Goal: Task Accomplishment & Management: Use online tool/utility

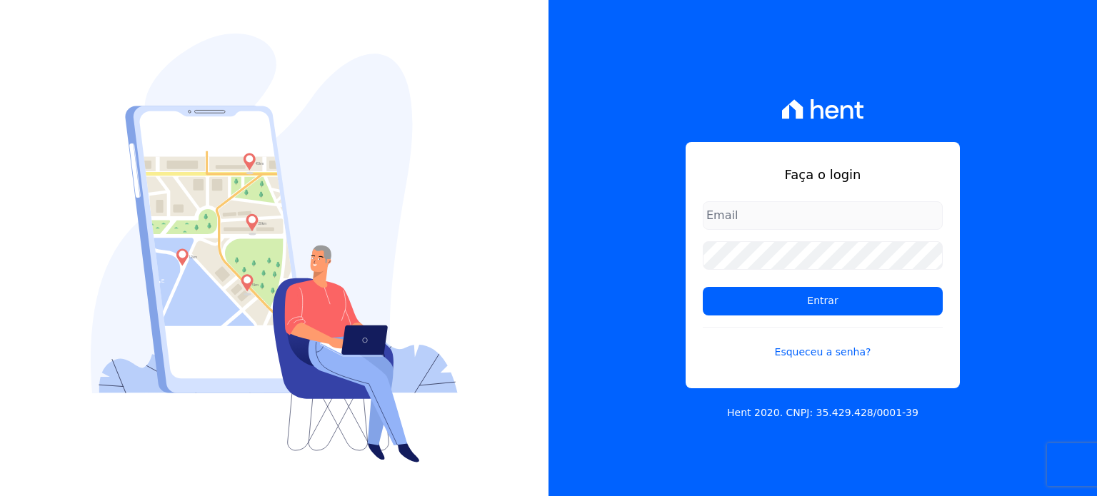
type input "[PERSON_NAME][EMAIL_ADDRESS][PERSON_NAME][DOMAIN_NAME]"
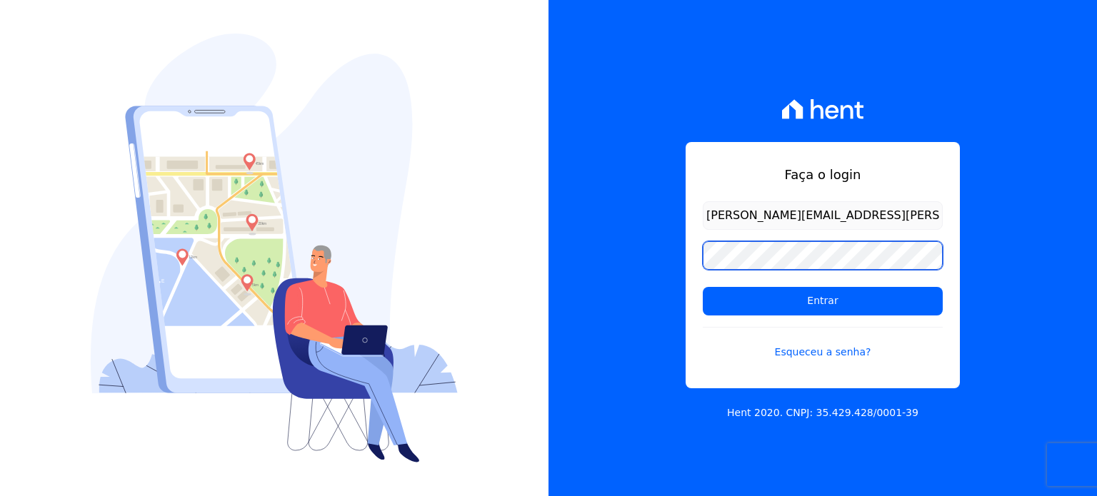
click at [619, 241] on div "Faça o login [PERSON_NAME][EMAIL_ADDRESS][PERSON_NAME][DOMAIN_NAME] Entrar Esqu…" at bounding box center [822, 248] width 548 height 496
click at [702, 287] on input "Entrar" at bounding box center [822, 301] width 240 height 29
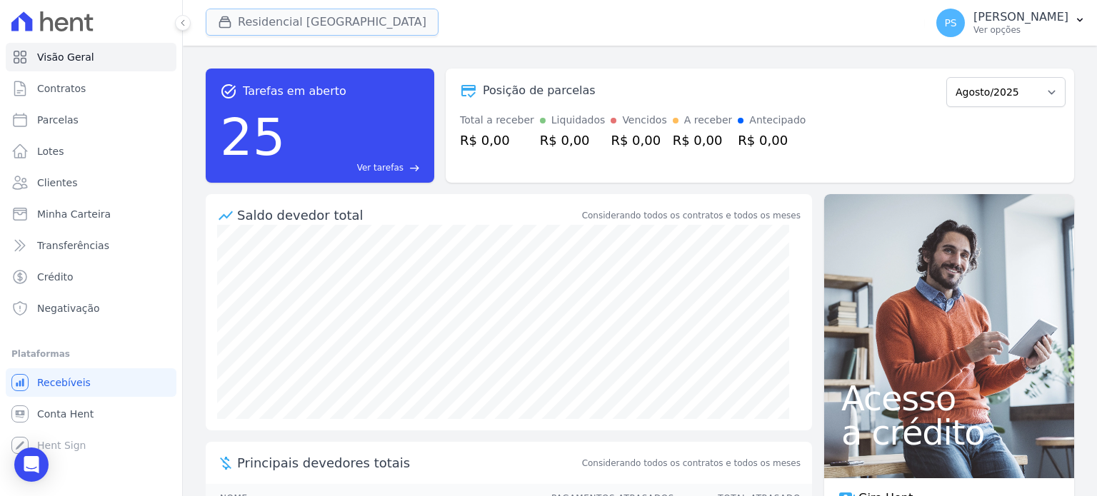
click at [316, 21] on button "Residencial Villa Sardenha" at bounding box center [322, 22] width 233 height 27
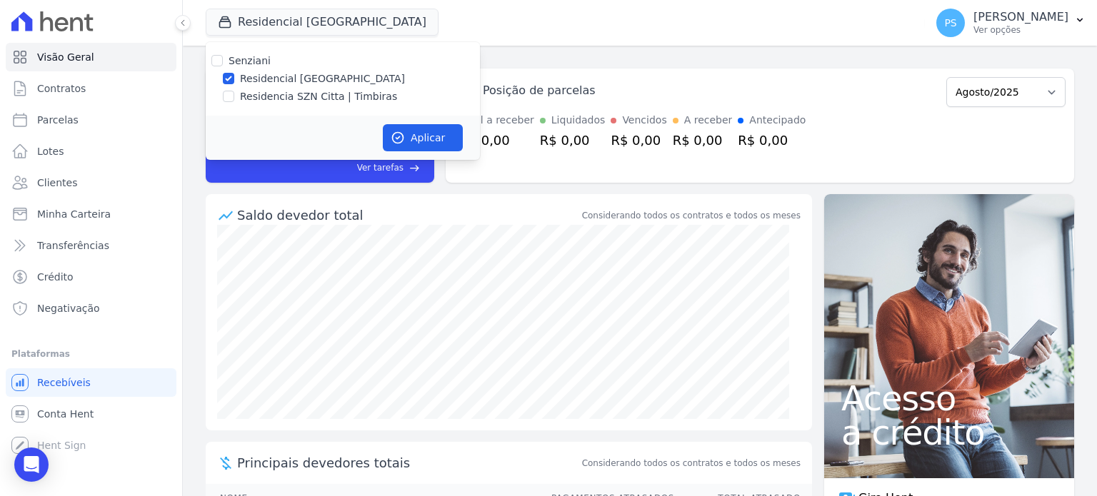
click at [274, 101] on label "Residencia SZN Citta | Timbiras" at bounding box center [318, 96] width 157 height 15
click at [234, 101] on input "Residencia SZN Citta | Timbiras" at bounding box center [228, 96] width 11 height 11
checkbox input "true"
click at [277, 77] on label "Residencial Villa Sardenha" at bounding box center [322, 78] width 165 height 15
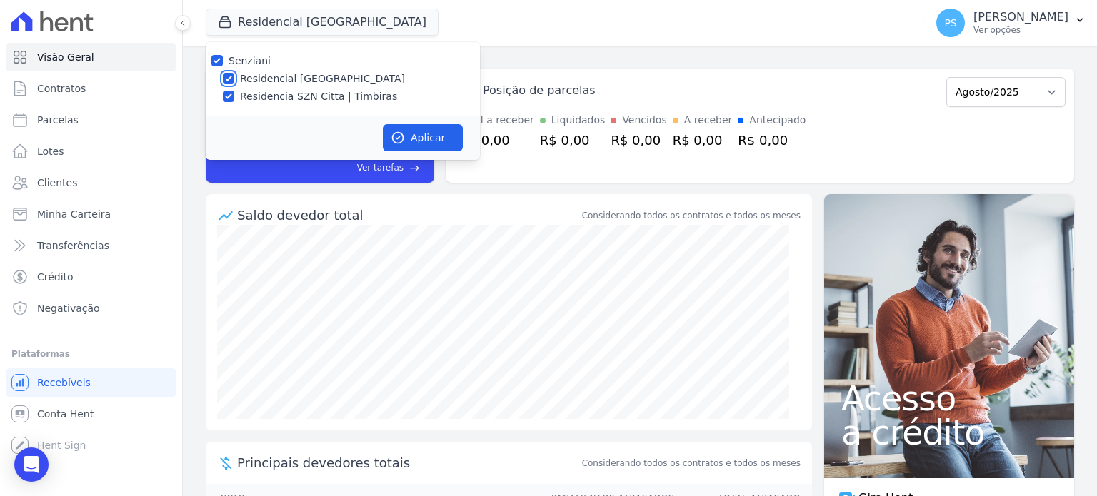
click at [234, 77] on input "Residencial Villa Sardenha" at bounding box center [228, 78] width 11 height 11
checkbox input "false"
click at [412, 136] on button "Aplicar" at bounding box center [423, 137] width 80 height 27
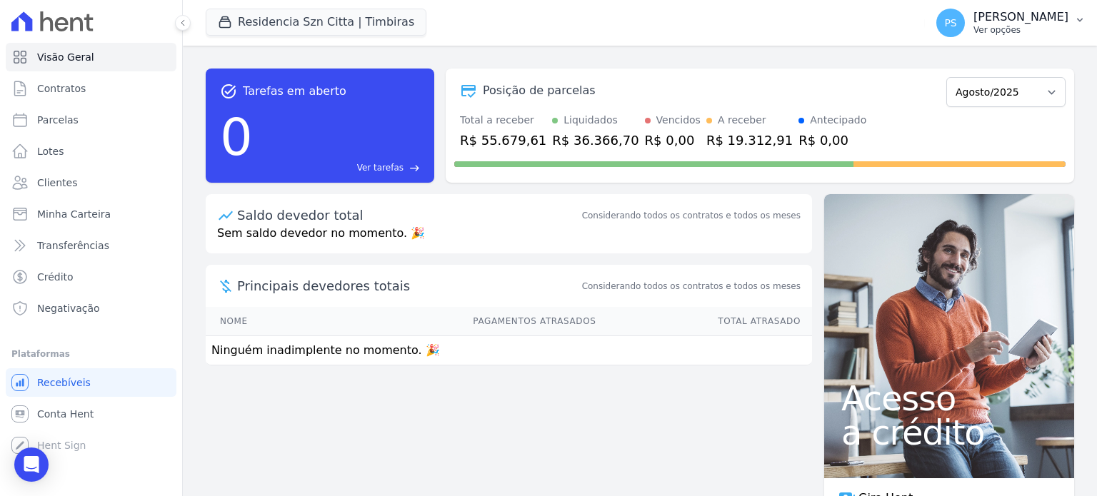
click at [1048, 22] on p "Paula Silva" at bounding box center [1020, 17] width 95 height 14
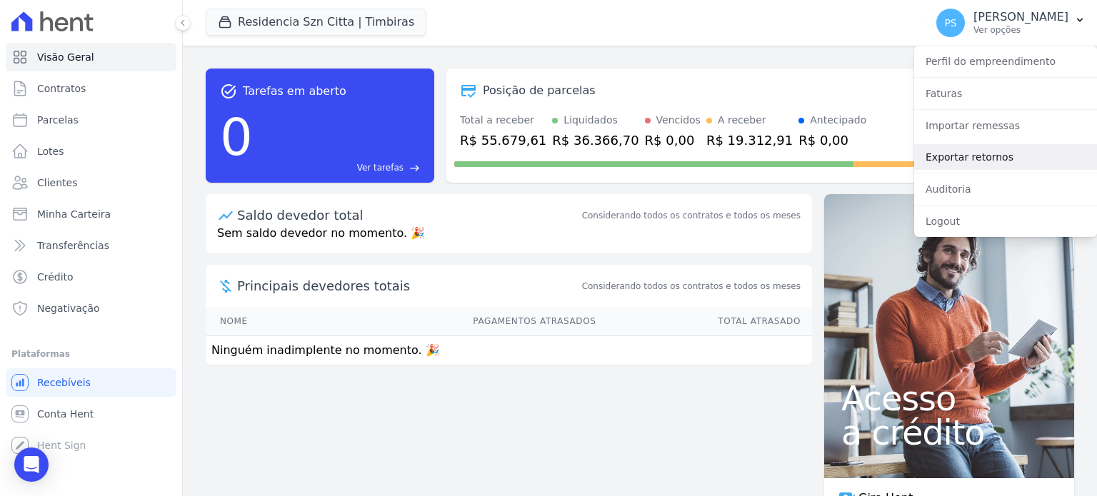
click at [962, 158] on link "Exportar retornos" at bounding box center [1005, 157] width 183 height 26
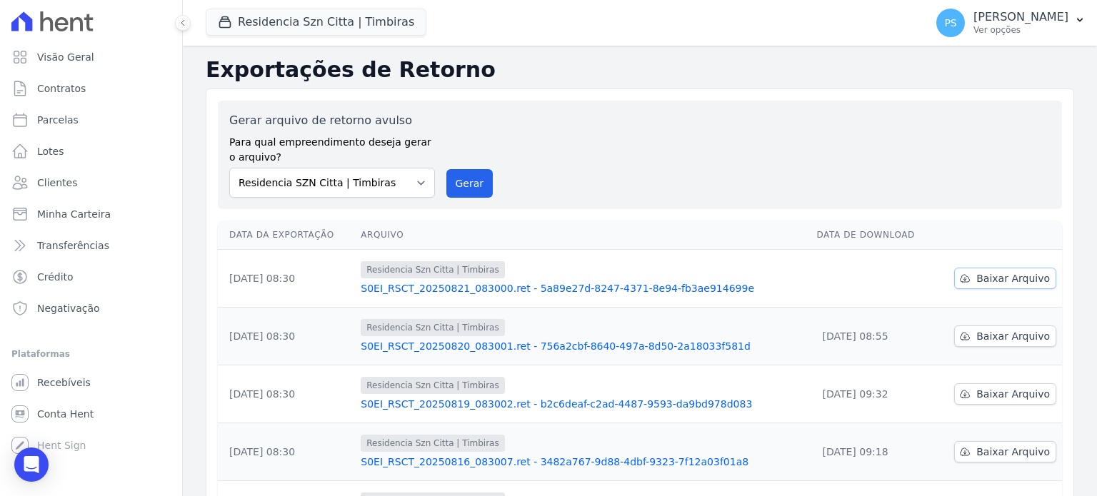
click at [994, 273] on span "Baixar Arquivo" at bounding box center [1013, 278] width 74 height 14
